Goal: Task Accomplishment & Management: Complete application form

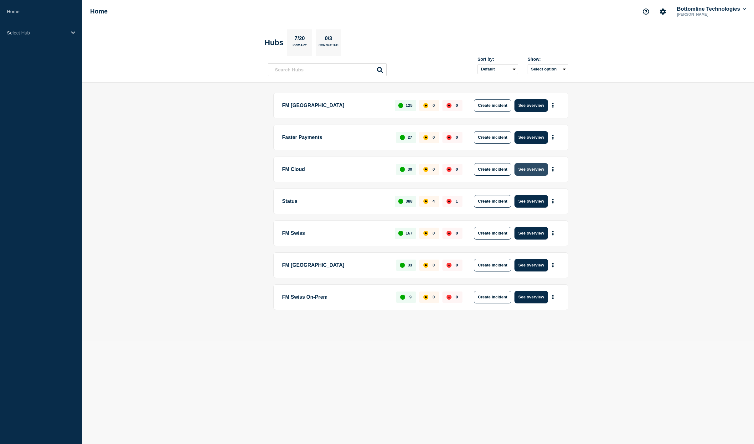
click at [531, 172] on button "See overview" at bounding box center [531, 169] width 33 height 13
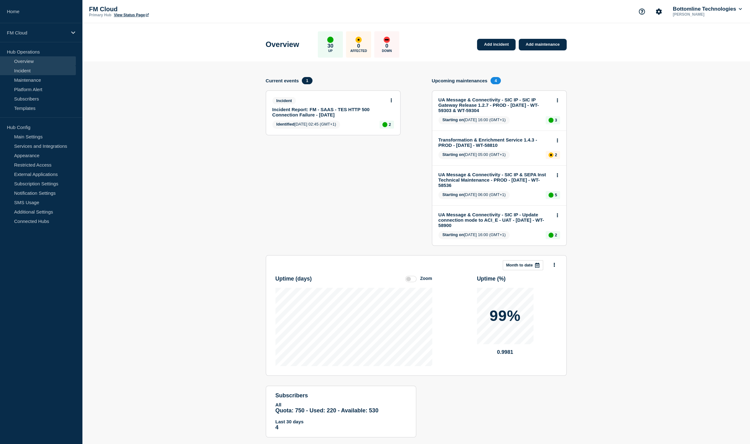
click at [39, 72] on link "Incident" at bounding box center [38, 70] width 76 height 9
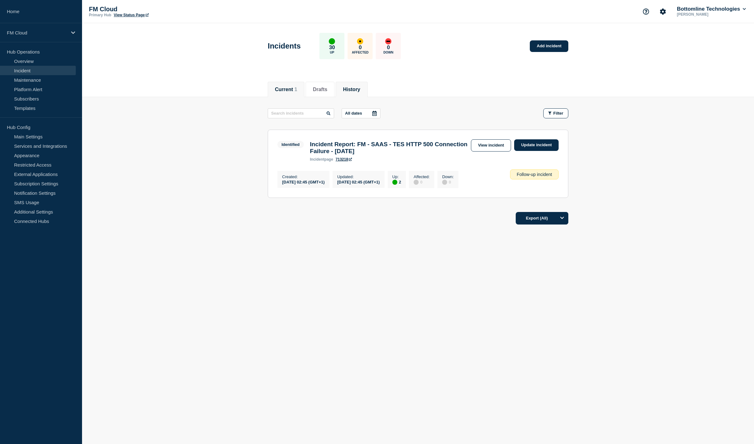
click at [352, 88] on button "History" at bounding box center [351, 90] width 17 height 6
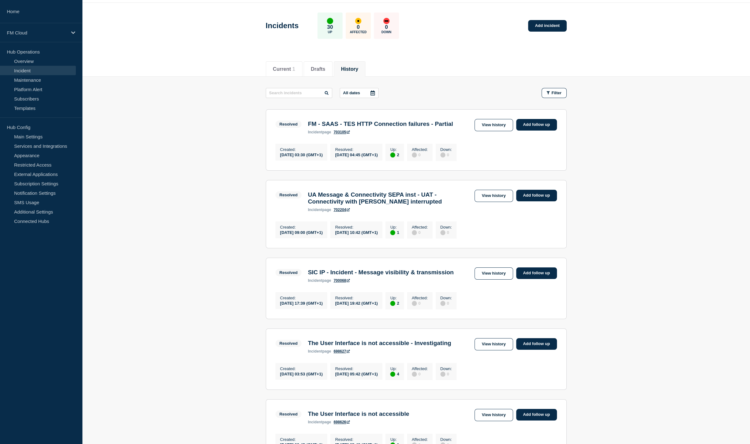
scroll to position [31, 0]
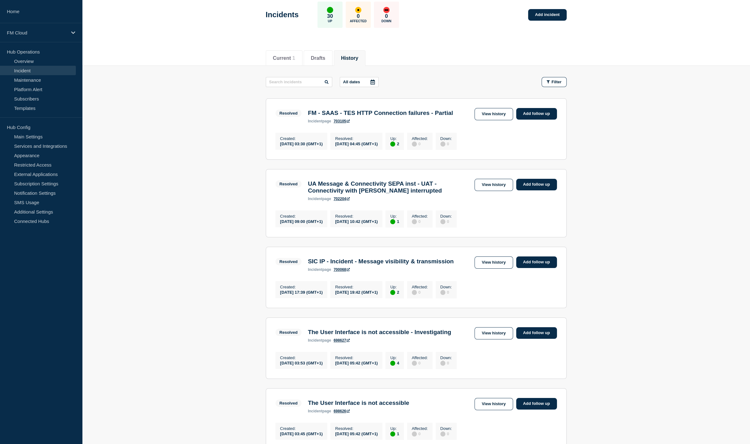
click at [391, 194] on h3 "UA Message & Connectivity SEPA inst - UAT - Connectivity with SWIFT interrupted" at bounding box center [390, 187] width 164 height 14
drag, startPoint x: 493, startPoint y: 197, endPoint x: 500, endPoint y: 190, distance: 10.4
click at [493, 191] on link "View history" at bounding box center [493, 185] width 38 height 12
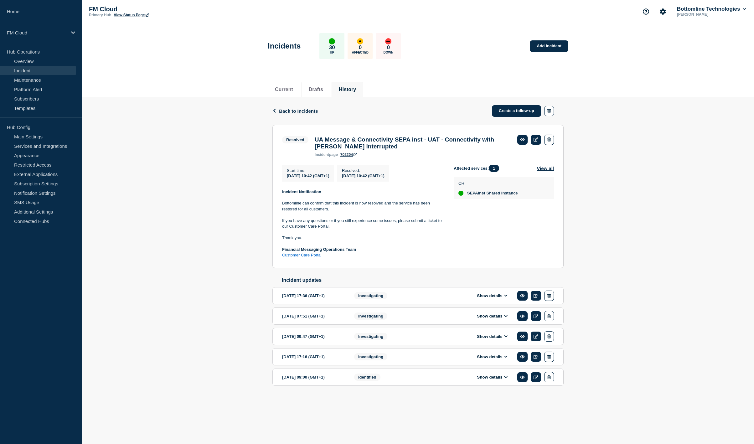
click at [338, 138] on h3 "UA Message & Connectivity SEPA inst - UAT - Connectivity with SWIFT interrupted" at bounding box center [413, 143] width 197 height 14
drag, startPoint x: 338, startPoint y: 138, endPoint x: 375, endPoint y: 111, distance: 46.1
click at [339, 139] on h3 "UA Message & Connectivity SEPA inst - UAT - Connectivity with SWIFT interrupted" at bounding box center [413, 143] width 197 height 14
click at [24, 70] on link "Incident" at bounding box center [38, 70] width 76 height 9
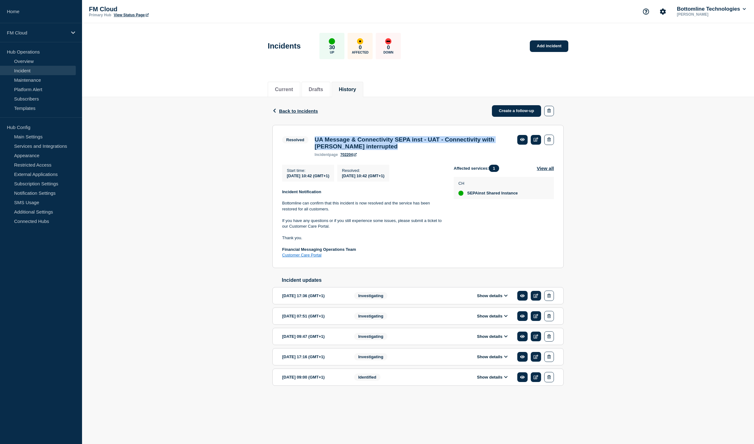
copy h3 "UA Message & Connectivity SEPA inst - UAT - Connectivity with SWIFT interrupted"
click at [484, 380] on button "Show details" at bounding box center [492, 377] width 34 height 5
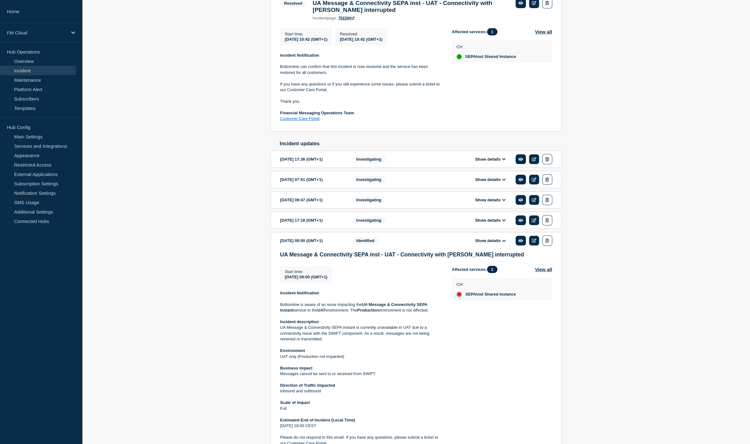
scroll to position [148, 0]
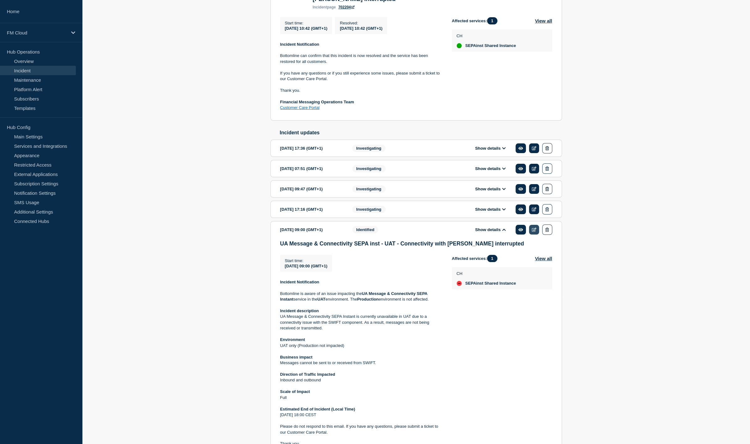
click at [531, 235] on link at bounding box center [534, 230] width 10 height 10
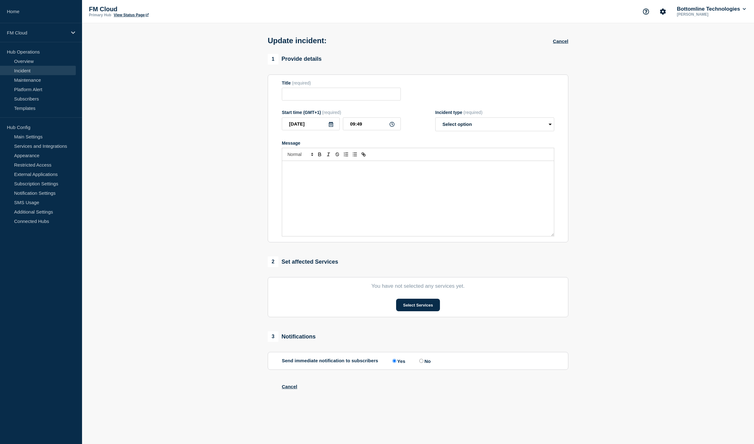
type input "UA Message & Connectivity SEPA inst - UAT - Connectivity with SWIFT interrupted"
type input "2025-08-22"
type input "09:00"
select select "identified"
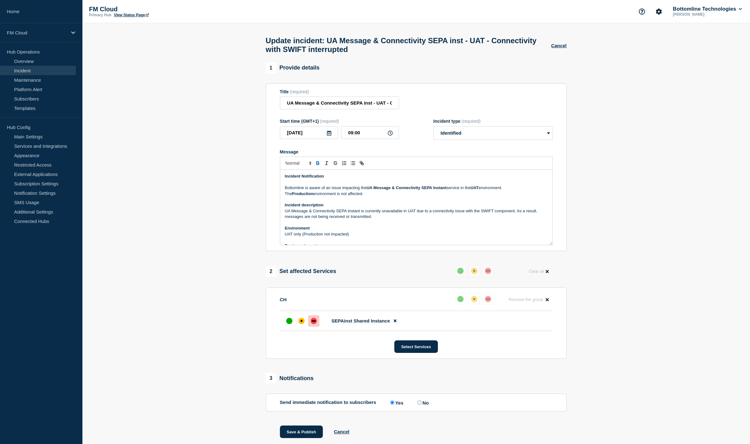
click at [295, 179] on strong "Incident Notification" at bounding box center [304, 176] width 39 height 5
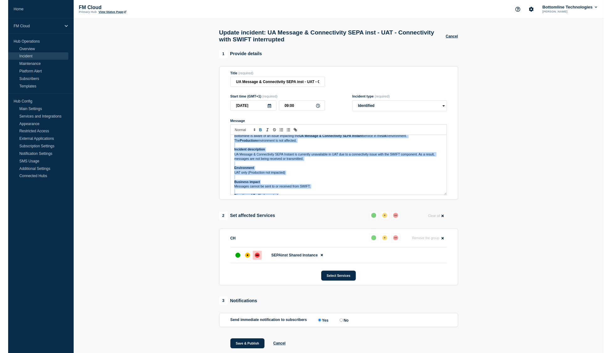
scroll to position [64, 0]
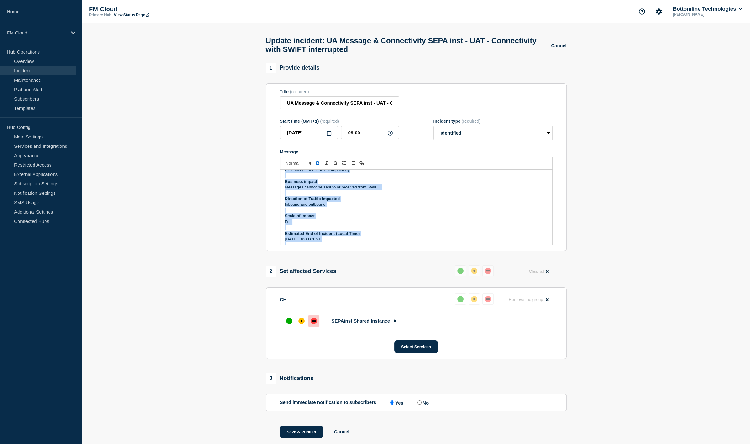
drag, startPoint x: 295, startPoint y: 182, endPoint x: 340, endPoint y: 241, distance: 73.7
click at [340, 241] on div "Incident Notification Bottomline is aware of an issue impacting the UA Message …" at bounding box center [416, 207] width 272 height 75
copy div "Incident Notification Bottomline is aware of an issue impacting the UA Message …"
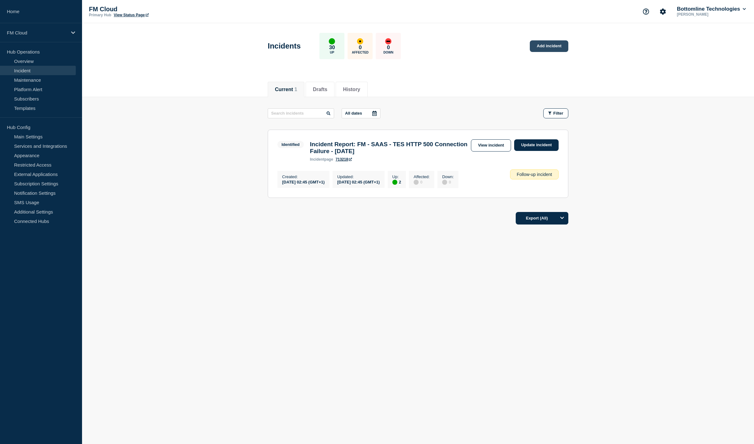
click at [564, 44] on link "Add incident" at bounding box center [549, 46] width 39 height 12
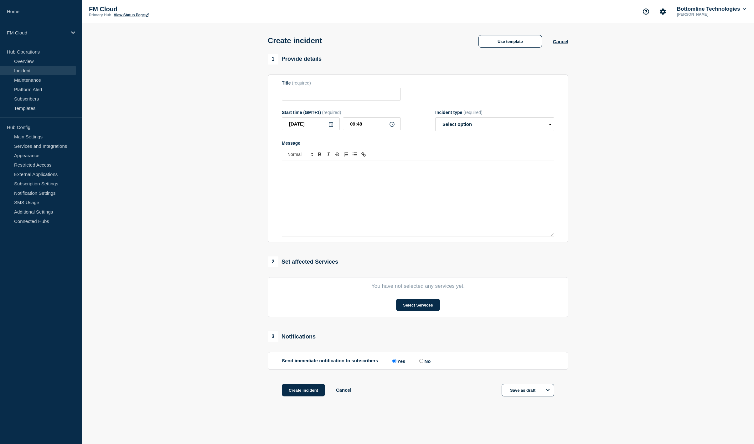
click at [336, 104] on form "Title (required) Start time (GMT+1) (required) 2025-09-23 09:48 Incident type (…" at bounding box center [418, 159] width 273 height 156
click at [340, 97] on input "Title" at bounding box center [341, 94] width 119 height 13
paste input "UA Message & Connectivity SEPA inst - UAT - Connectivity with SWIFT interrupted"
click at [385, 97] on input "UA Message & Connectivity SEPA inst - UAT - Connectivity with SWIFT interrupted" at bounding box center [341, 94] width 119 height 13
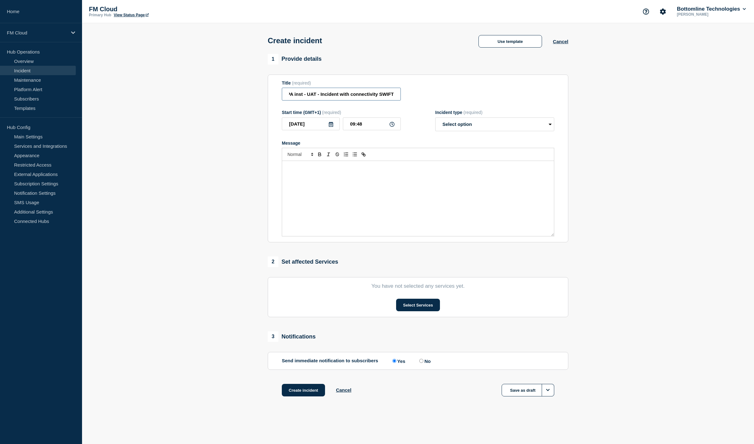
type input "UA Message & Connectivity SEPA inst - UAT - Incident with connectivity SWIFT"
click at [311, 126] on input "2025-09-23" at bounding box center [311, 123] width 58 height 13
type input "2025-09-22"
click at [376, 120] on input "09:48" at bounding box center [372, 123] width 58 height 13
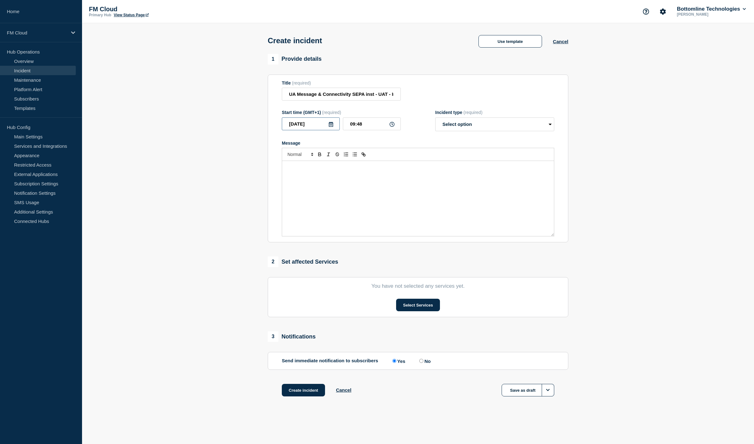
drag, startPoint x: 332, startPoint y: 129, endPoint x: 346, endPoint y: 125, distance: 14.5
click at [333, 130] on input "2025-09-22" at bounding box center [311, 123] width 58 height 13
click at [347, 124] on input "09:48" at bounding box center [372, 123] width 58 height 13
type input "09:00"
click at [475, 112] on span "(required)" at bounding box center [473, 112] width 19 height 5
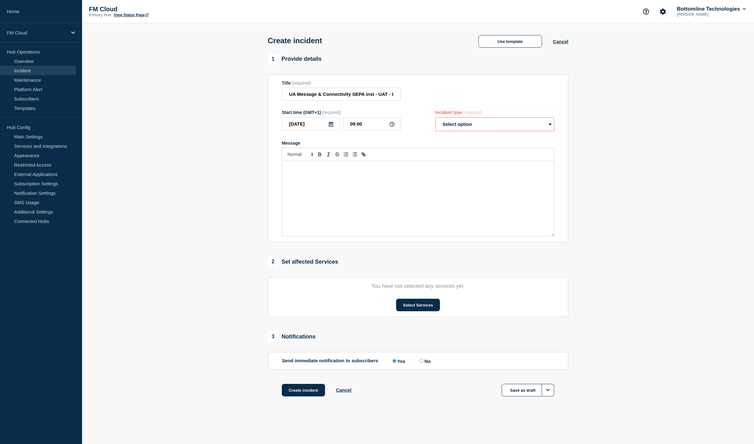
click at [475, 123] on select "Select option Investigating Identified Monitoring" at bounding box center [494, 124] width 119 height 14
select select "investigating"
click at [435, 119] on select "Select option Investigating Identified Monitoring" at bounding box center [494, 124] width 119 height 14
click at [464, 189] on div "Message" at bounding box center [418, 198] width 272 height 75
click at [506, 43] on button "Use template" at bounding box center [511, 41] width 64 height 13
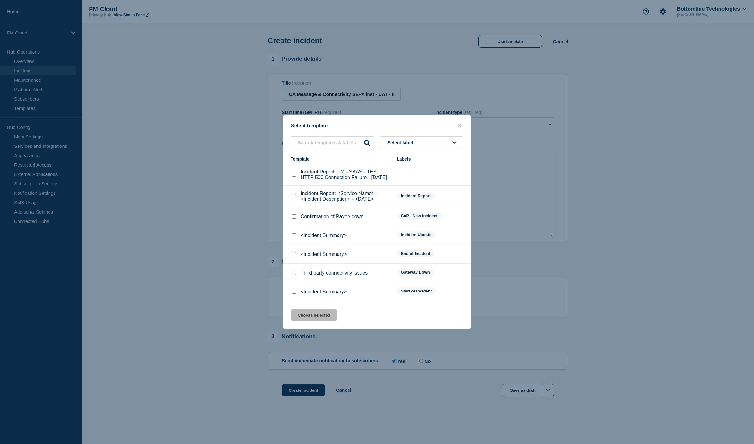
drag, startPoint x: 294, startPoint y: 294, endPoint x: 306, endPoint y: 314, distance: 22.7
click at [294, 294] on input "<Incident Summary> checkbox" at bounding box center [294, 292] width 4 height 4
checkbox input "true"
click at [310, 321] on button "Choose selected" at bounding box center [314, 315] width 46 height 13
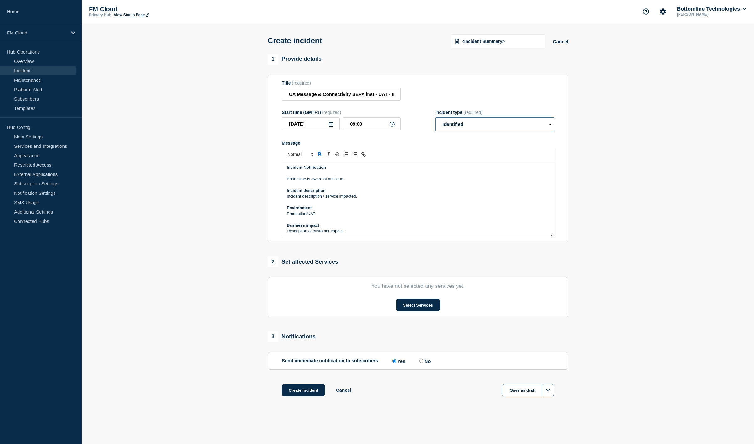
click at [448, 130] on select "Select option Investigating Identified Monitoring" at bounding box center [494, 124] width 119 height 14
select select "investigating"
click at [435, 119] on select "Select option Investigating Identified Monitoring" at bounding box center [494, 124] width 119 height 14
drag, startPoint x: 470, startPoint y: 190, endPoint x: 269, endPoint y: 122, distance: 212.1
click at [269, 122] on section "Title (required) UA Message & Connectivity SEPA inst - UAT - Incident with conn…" at bounding box center [418, 159] width 301 height 168
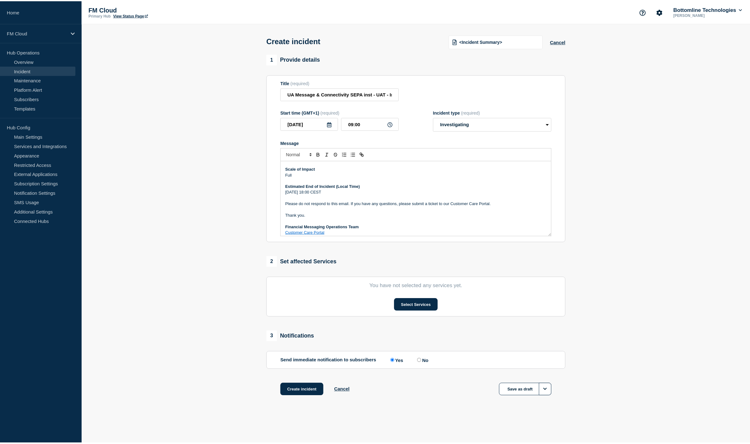
scroll to position [106, 0]
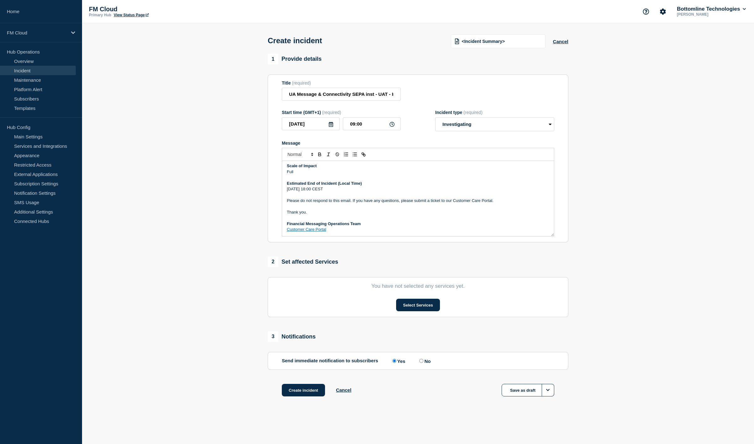
click at [288, 191] on p "22 August 2025, 18:00 CEST" at bounding box center [418, 189] width 262 height 6
click at [290, 191] on p "Thu. 24 August 2025, 18:00 CEST" at bounding box center [418, 189] width 262 height 6
click at [306, 192] on p "Wed. 24 August 2025, 18:00 CEST" at bounding box center [418, 189] width 262 height 6
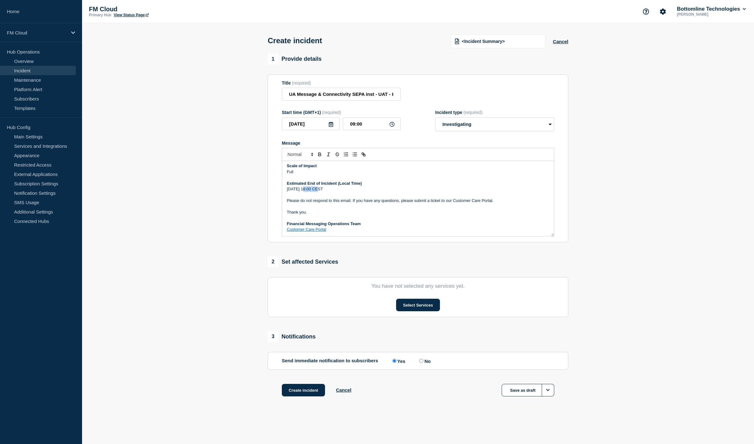
click at [306, 192] on p "Wed. 24 August 2025, 18:00 CEST" at bounding box center [418, 189] width 262 height 6
click at [329, 191] on p "Wed. 24 August 2025, 18:00 CEST" at bounding box center [418, 189] width 262 height 6
drag, startPoint x: 329, startPoint y: 191, endPoint x: 342, endPoint y: 191, distance: 13.5
click at [342, 191] on p "Wed. 24 August 2025, 18:00 CEST" at bounding box center [418, 189] width 262 height 6
click at [314, 231] on link "Customer Care Portal" at bounding box center [306, 229] width 39 height 5
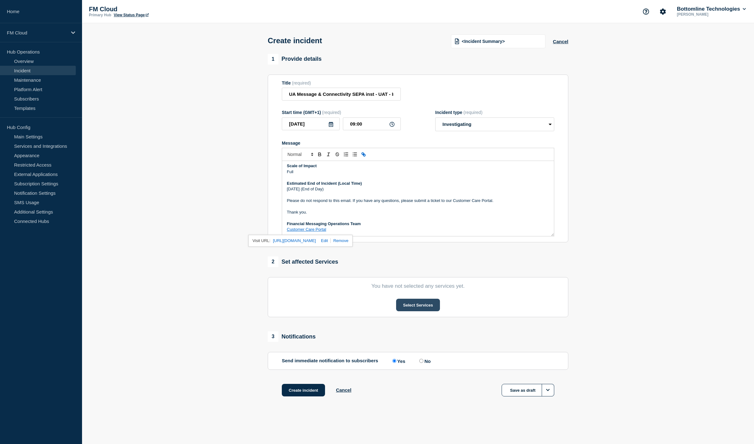
click at [401, 308] on button "Select Services" at bounding box center [418, 305] width 44 height 13
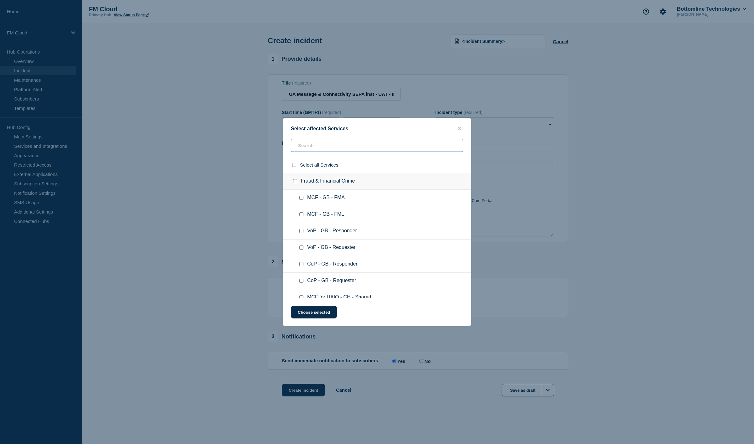
click at [339, 150] on input "text" at bounding box center [377, 145] width 172 height 13
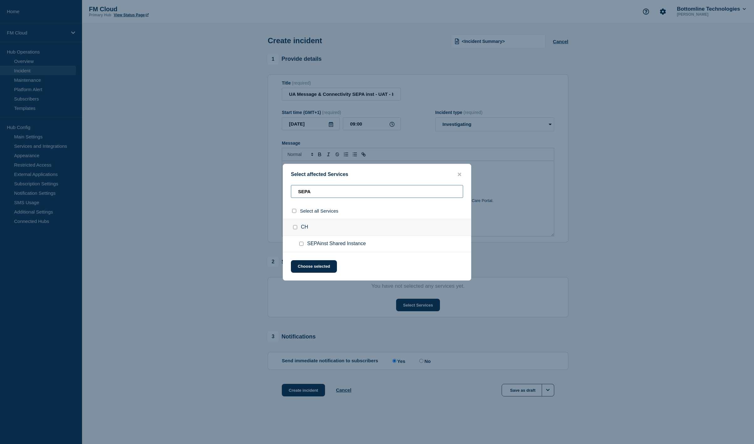
type input "SEPA"
click at [301, 243] on input "SEPAinst Shared Instance checkbox" at bounding box center [301, 244] width 4 height 4
checkbox input "true"
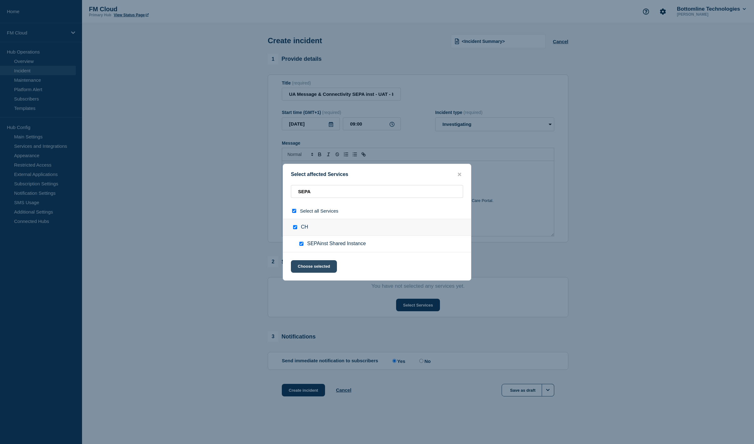
click at [309, 271] on button "Choose selected" at bounding box center [314, 266] width 46 height 13
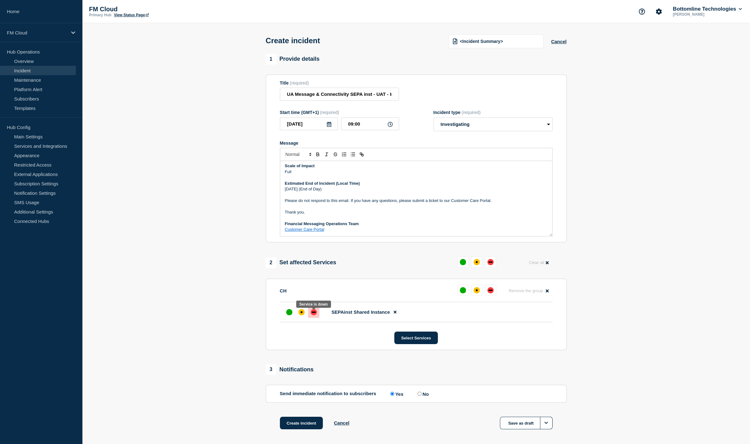
click at [318, 316] on div at bounding box center [313, 312] width 11 height 11
click at [351, 99] on input "UA Message & Connectivity SEPA inst - UAT - Incident with connectivity SWIFT" at bounding box center [339, 94] width 119 height 13
drag, startPoint x: 351, startPoint y: 99, endPoint x: 408, endPoint y: 102, distance: 57.7
click at [408, 101] on div "Title (required) UA Message & Connectivity SEPA inst - UAT - Incident with conn…" at bounding box center [416, 91] width 273 height 20
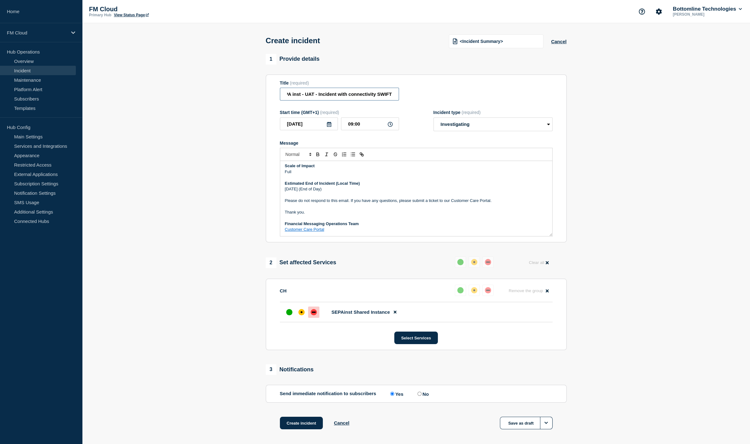
click at [341, 99] on input "UA Message & Connectivity SEPA inst - UAT - Incident with connectivity SWIFT" at bounding box center [339, 94] width 119 height 13
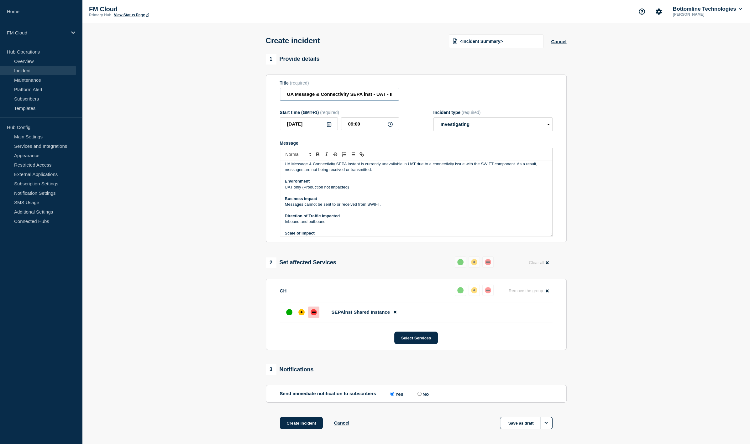
scroll to position [0, 0]
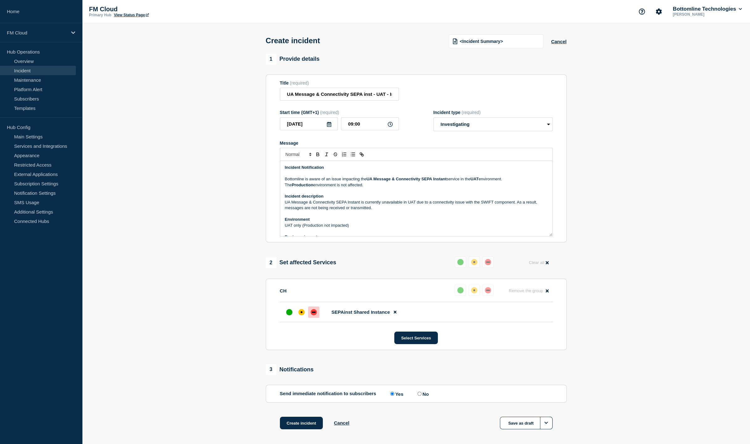
click at [478, 181] on strong "UAT" at bounding box center [474, 179] width 8 height 5
click at [515, 183] on p "Bottomline is aware of an issue impacting the UA Message & Connectivity SEPA In…" at bounding box center [416, 182] width 262 height 12
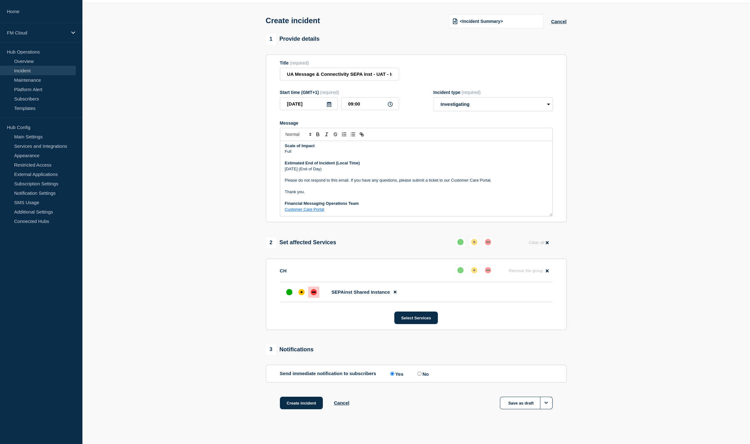
scroll to position [29, 0]
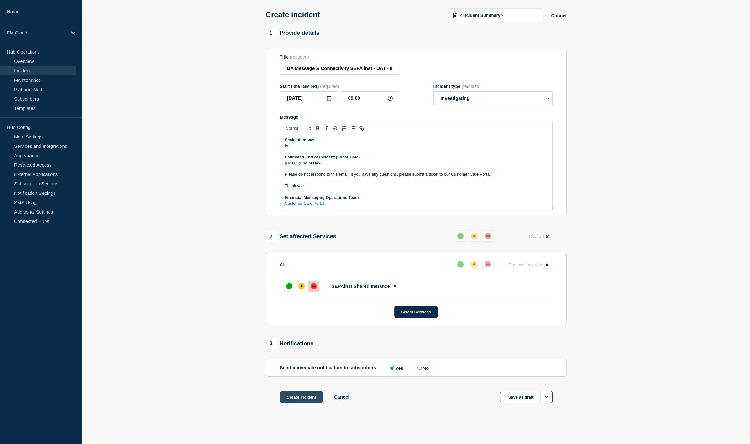
click at [303, 398] on button "Create incident" at bounding box center [301, 397] width 43 height 13
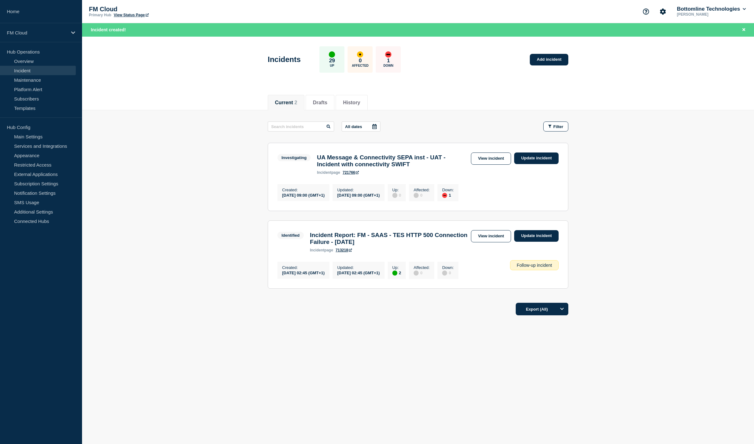
drag, startPoint x: 500, startPoint y: 157, endPoint x: 482, endPoint y: 150, distance: 19.1
click at [500, 157] on link "View incident" at bounding box center [491, 159] width 40 height 12
